Goal: Information Seeking & Learning: Learn about a topic

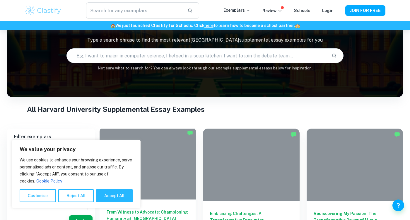
scroll to position [51, 0]
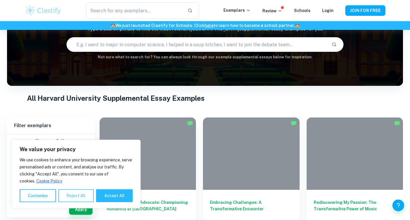
click at [72, 194] on button "Reject All" at bounding box center [75, 195] width 35 height 13
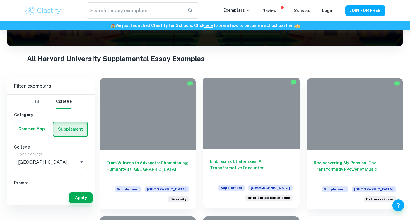
scroll to position [69, 0]
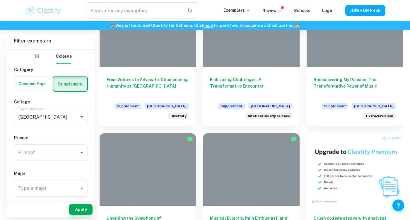
scroll to position [159, 0]
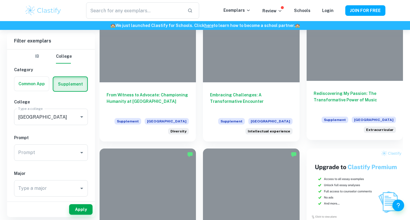
click at [348, 92] on h6 "Rediscovering My Passion: The Transformative Power of Music" at bounding box center [355, 99] width 82 height 19
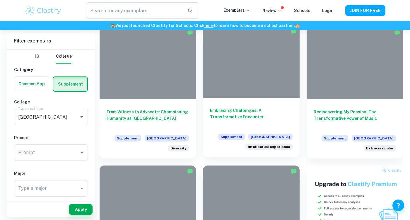
scroll to position [142, 0]
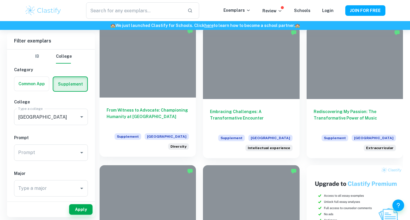
click at [154, 114] on h6 "From Witness to Advocate: Championing Humanity at [GEOGRAPHIC_DATA]" at bounding box center [148, 116] width 82 height 19
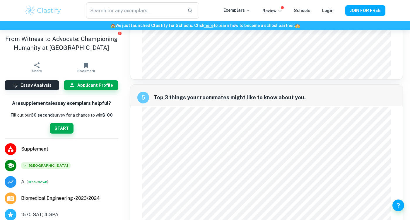
scroll to position [739, 0]
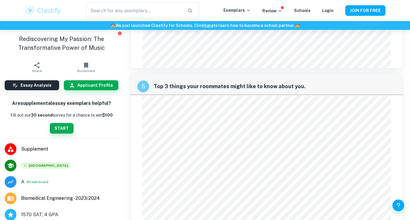
scroll to position [732, 0]
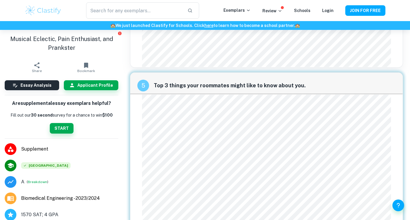
scroll to position [739, 0]
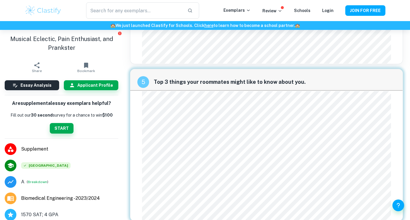
click at [165, 97] on div "5 Top 3 things your roommates might like to know about you." at bounding box center [266, 145] width 273 height 152
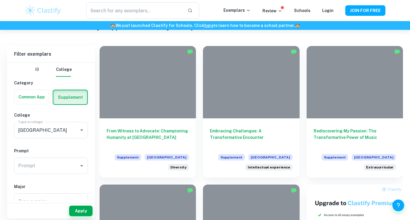
scroll to position [125, 0]
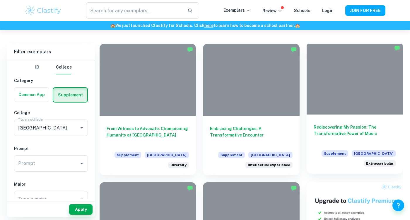
click at [366, 131] on h6 "Rediscovering My Passion: The Transformative Power of Music" at bounding box center [355, 133] width 82 height 19
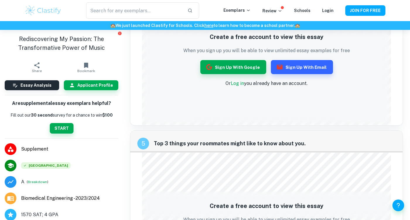
scroll to position [739, 0]
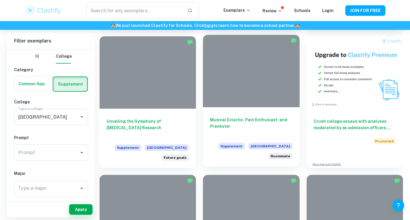
scroll to position [275, 0]
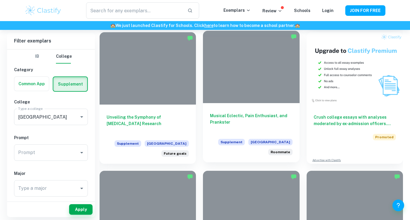
click at [264, 59] on div at bounding box center [251, 67] width 96 height 72
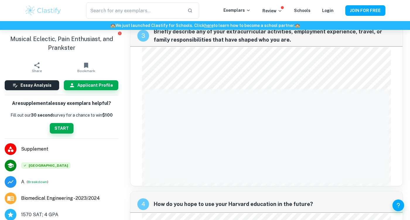
scroll to position [739, 0]
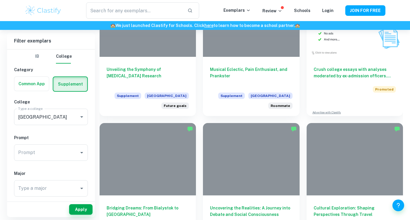
scroll to position [309, 0]
